Goal: Complete application form

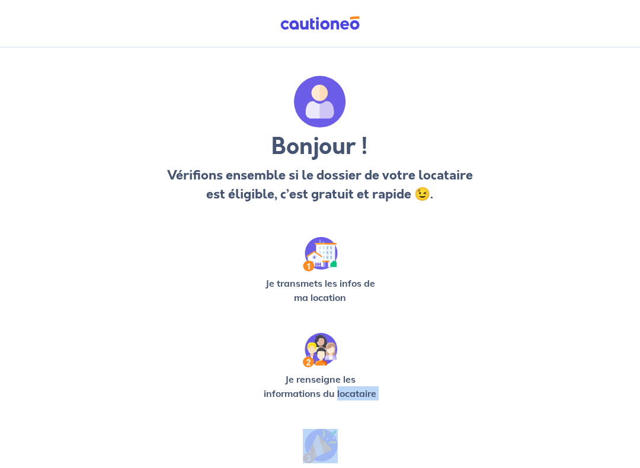
click at [332, 286] on p "Je transmets les infos de ma location" at bounding box center [319, 290] width 123 height 28
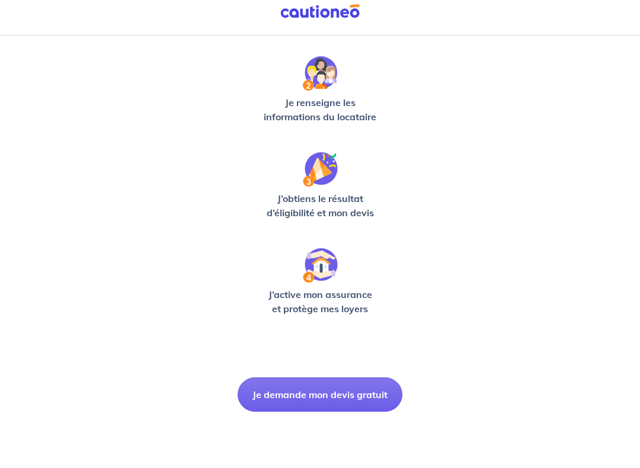
scroll to position [273, 0]
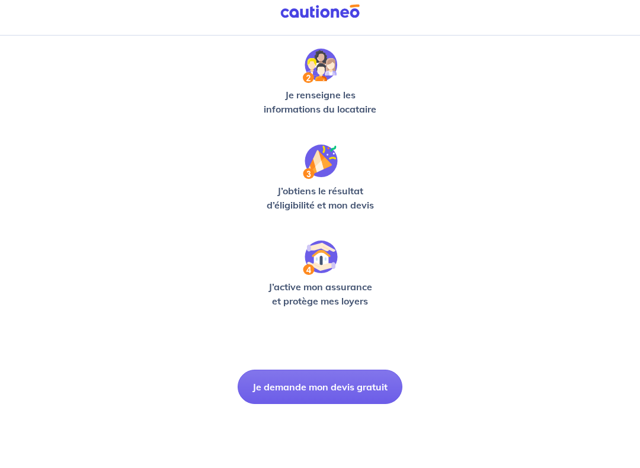
click at [495, 331] on div "Bonjour ! Vérifions ensemble si le dossier de votre locataire est éligible, c’e…" at bounding box center [320, 109] width 536 height 613
click at [364, 387] on button "Je demande mon devis gratuit" at bounding box center [320, 399] width 165 height 34
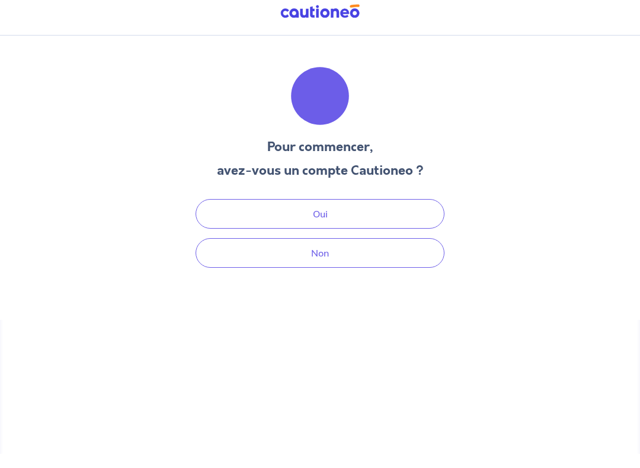
click at [411, 250] on button "Non" at bounding box center [320, 265] width 249 height 30
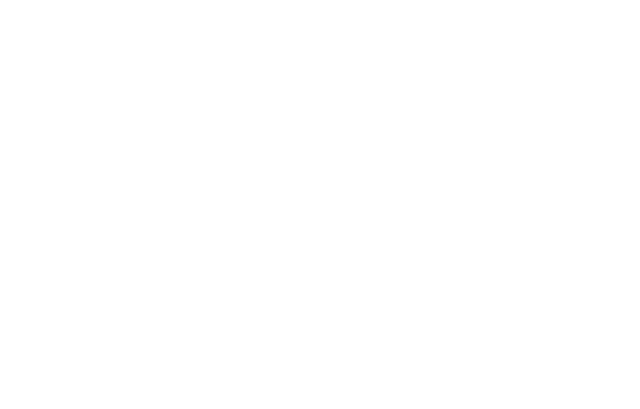
select select "FR"
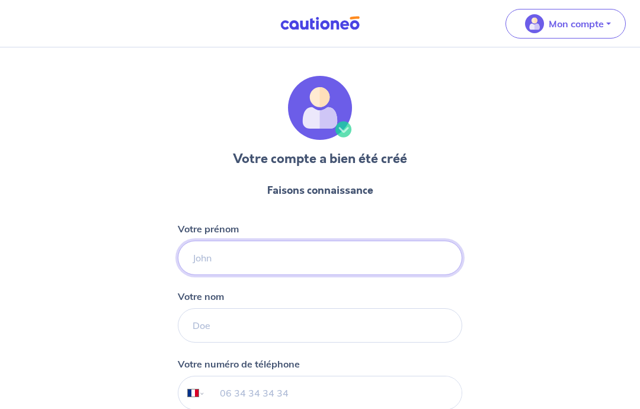
click at [212, 274] on input "Votre prénom" at bounding box center [320, 258] width 284 height 34
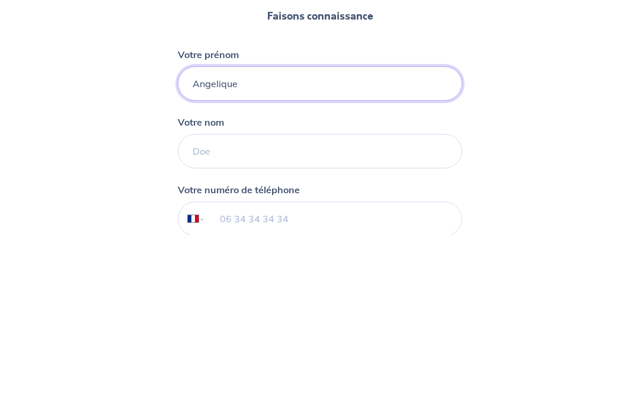
type input "Angelique"
click at [305, 308] on input "Votre nom" at bounding box center [320, 325] width 284 height 34
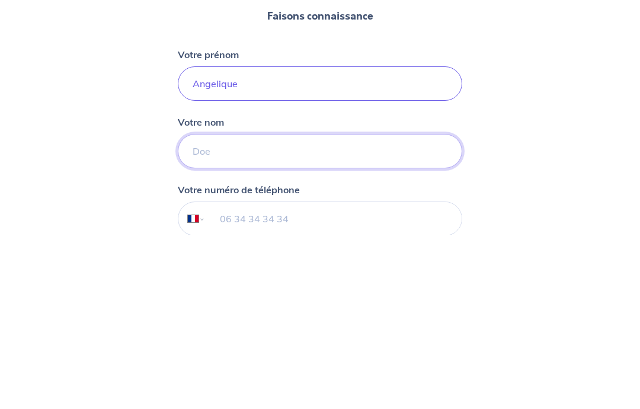
scroll to position [6, 0]
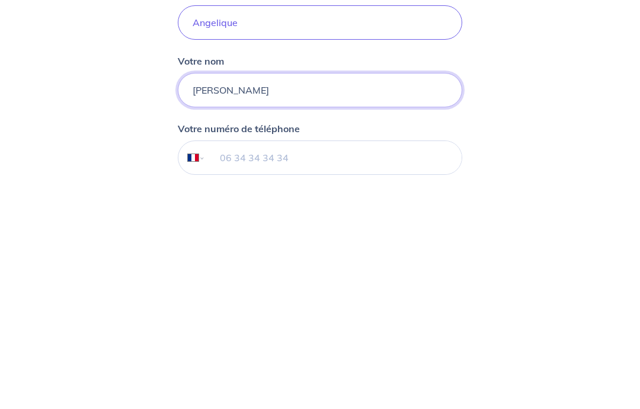
type input "[PERSON_NAME]"
click at [361, 370] on input "tel" at bounding box center [334, 386] width 256 height 33
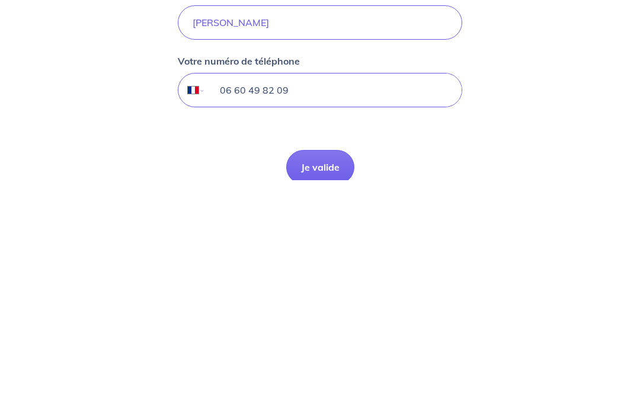
type input "06 60 49 82 09"
click at [334, 379] on button "Je valide" at bounding box center [320, 396] width 68 height 34
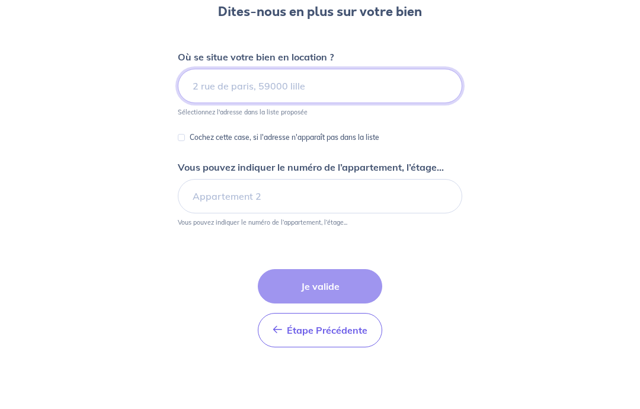
scroll to position [147, 0]
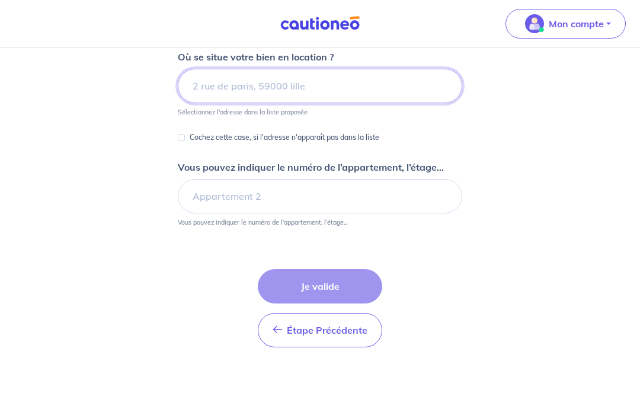
click at [213, 77] on input at bounding box center [320, 86] width 284 height 34
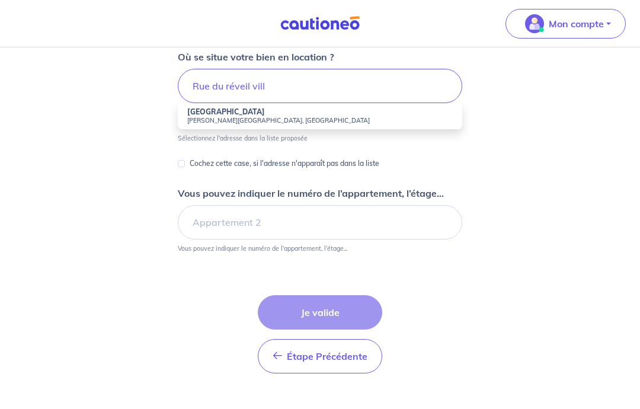
click at [338, 117] on small "[PERSON_NAME][GEOGRAPHIC_DATA], [GEOGRAPHIC_DATA]" at bounding box center [319, 120] width 265 height 8
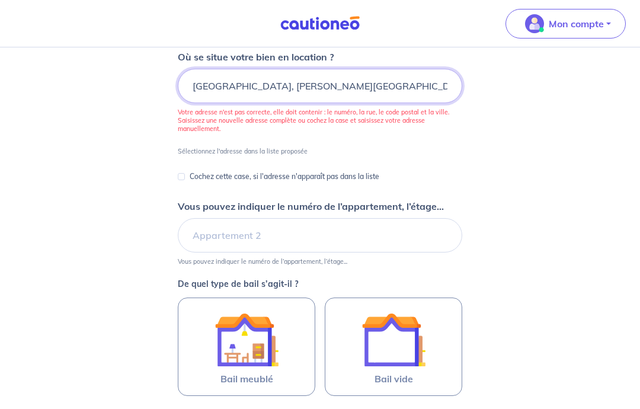
click at [190, 86] on input "[GEOGRAPHIC_DATA], [PERSON_NAME][GEOGRAPHIC_DATA], [GEOGRAPHIC_DATA]" at bounding box center [320, 86] width 284 height 34
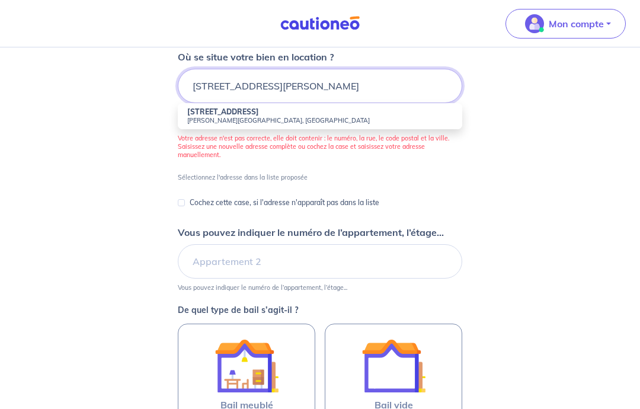
type input "[STREET_ADDRESS][PERSON_NAME]"
click at [358, 114] on li "[STREET_ADDRESS][PERSON_NAME]" at bounding box center [320, 116] width 284 height 26
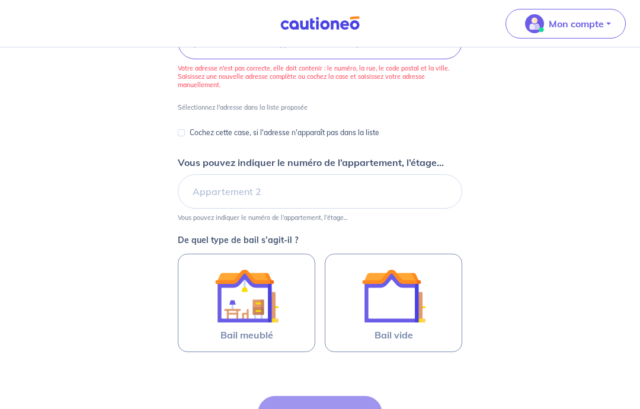
scroll to position [209, 0]
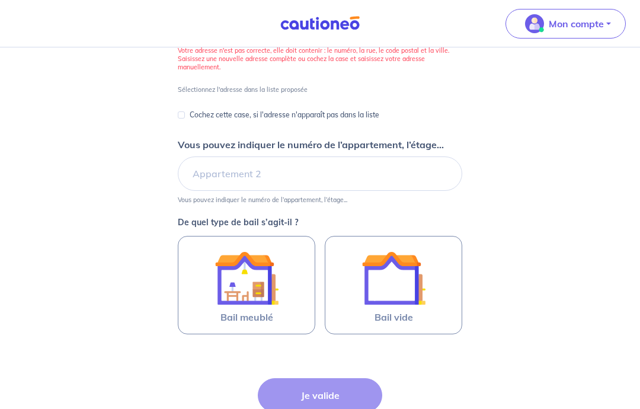
click at [252, 287] on img at bounding box center [246, 278] width 64 height 64
click at [0, 0] on input "Bail meublé" at bounding box center [0, 0] width 0 height 0
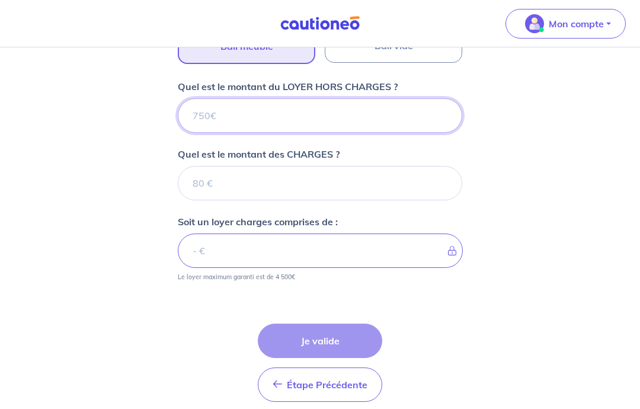
scroll to position [479, 0]
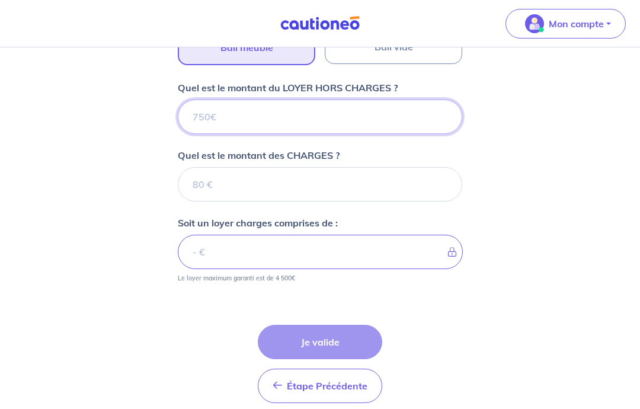
click at [204, 117] on input "Quel est le montant du LOYER HORS CHARGES ?" at bounding box center [320, 117] width 284 height 34
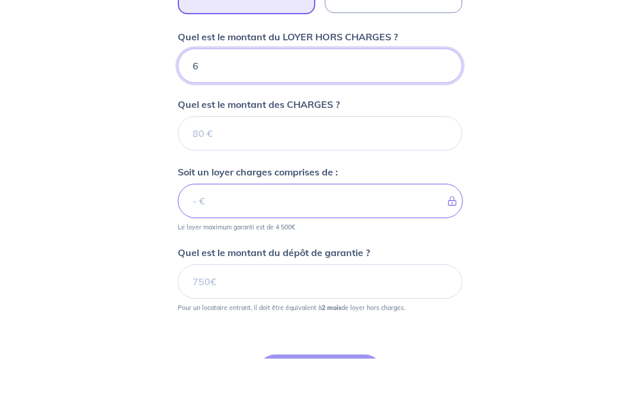
type input "64"
type input "640"
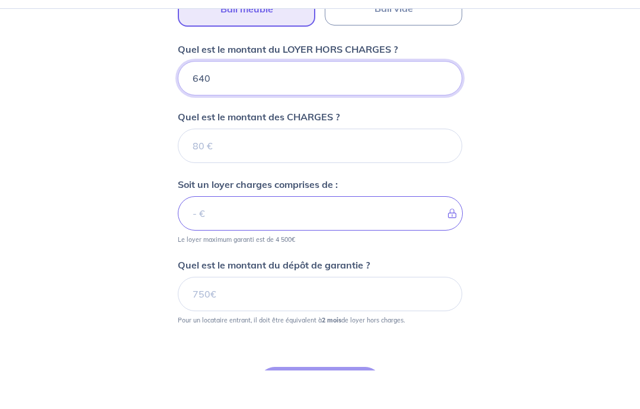
type input "640"
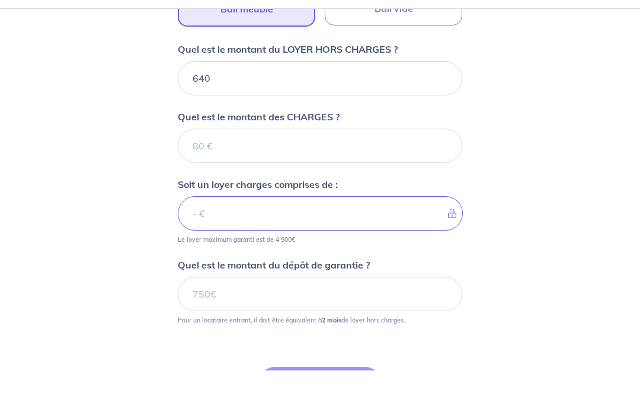
click at [201, 167] on input "Quel est le montant des CHARGES ?" at bounding box center [320, 184] width 284 height 34
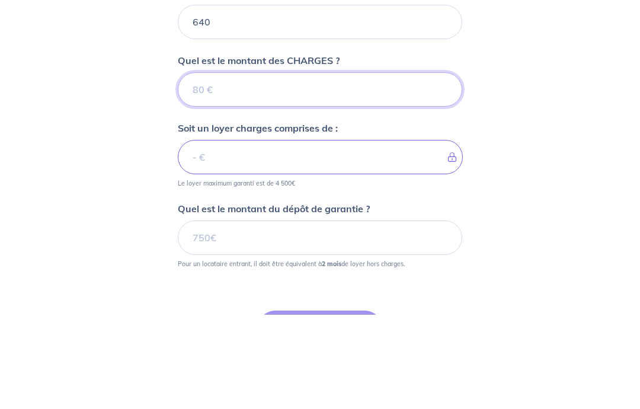
type input "1"
type input "641"
type input "10"
type input "650"
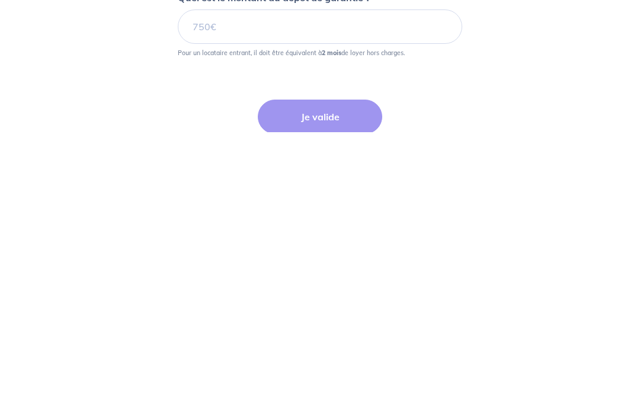
scroll to position [541, 0]
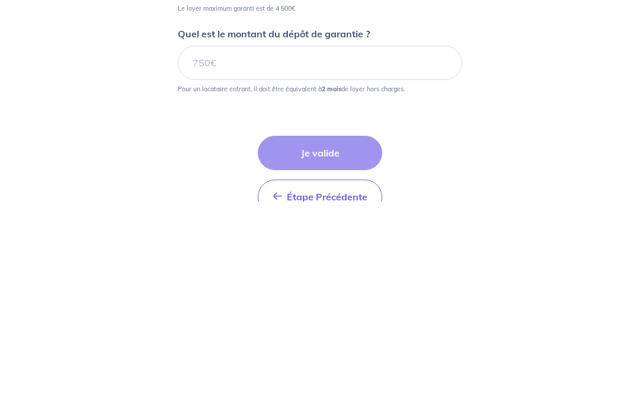
type input "10"
click at [235, 253] on input "Quel est le montant du dépôt de garantie ?" at bounding box center [320, 270] width 284 height 34
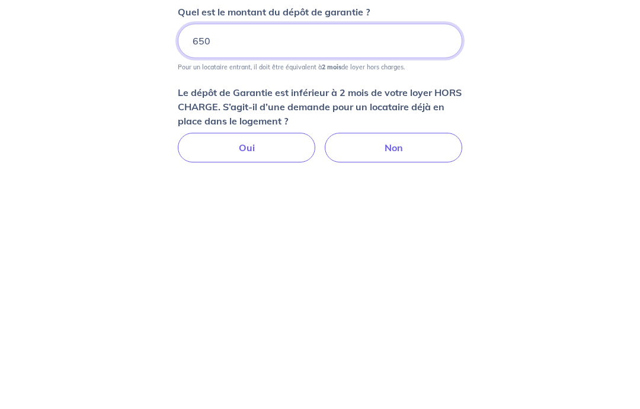
scroll to position [542, 0]
type input "650"
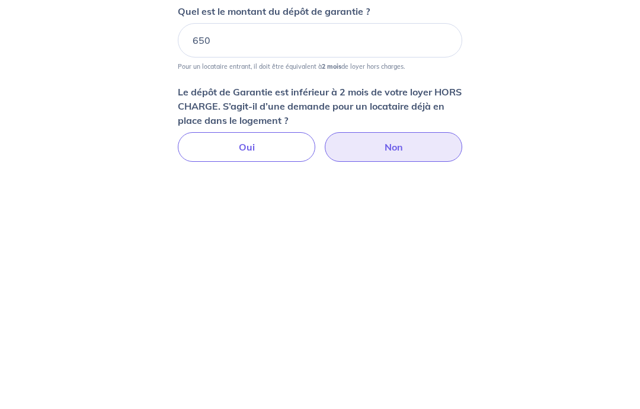
click at [409, 361] on label "Non" at bounding box center [393, 376] width 137 height 30
click at [324, 361] on input "Non" at bounding box center [320, 365] width 8 height 8
radio input "true"
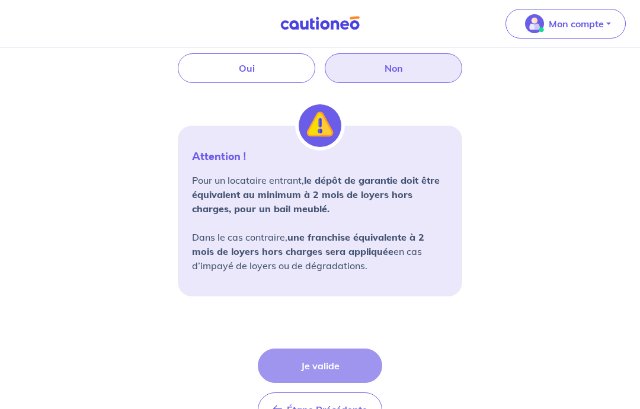
scroll to position [850, 0]
click at [283, 361] on div "Étape Précédente Précédent Je valide Je valide" at bounding box center [320, 387] width 124 height 78
click at [290, 372] on div "Étape Précédente Précédent Je valide Je valide" at bounding box center [320, 387] width 124 height 78
click at [316, 369] on div "Étape Précédente Précédent Je valide Je valide" at bounding box center [320, 387] width 124 height 78
click at [309, 363] on div "Étape Précédente Précédent Je valide Je valide" at bounding box center [320, 387] width 124 height 78
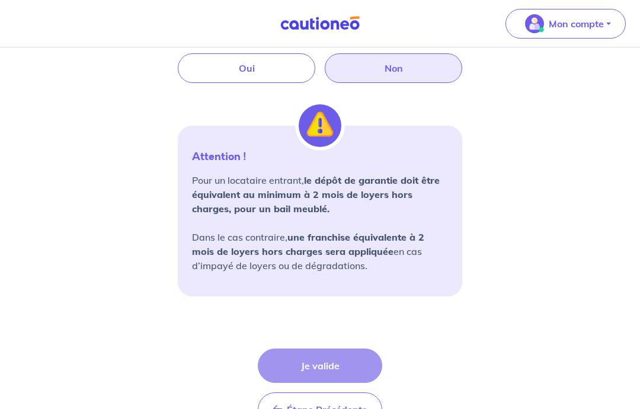
click at [300, 353] on div "Étape Précédente Précédent Je valide Je valide" at bounding box center [320, 387] width 124 height 78
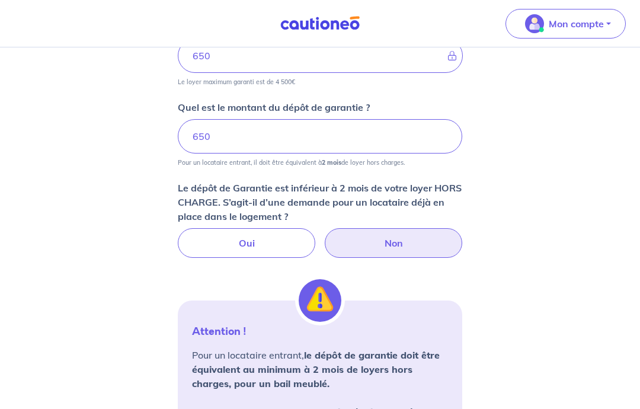
scroll to position [675, 0]
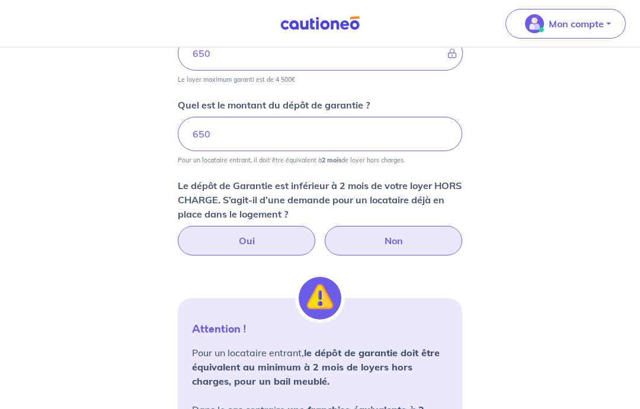
click at [214, 251] on label "Oui" at bounding box center [246, 241] width 137 height 30
click at [316, 234] on input "Oui" at bounding box center [320, 230] width 8 height 8
radio input "true"
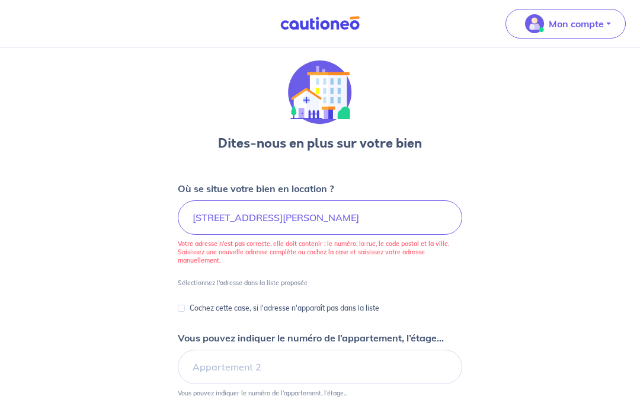
scroll to position [0, 0]
